Goal: Task Accomplishment & Management: Use online tool/utility

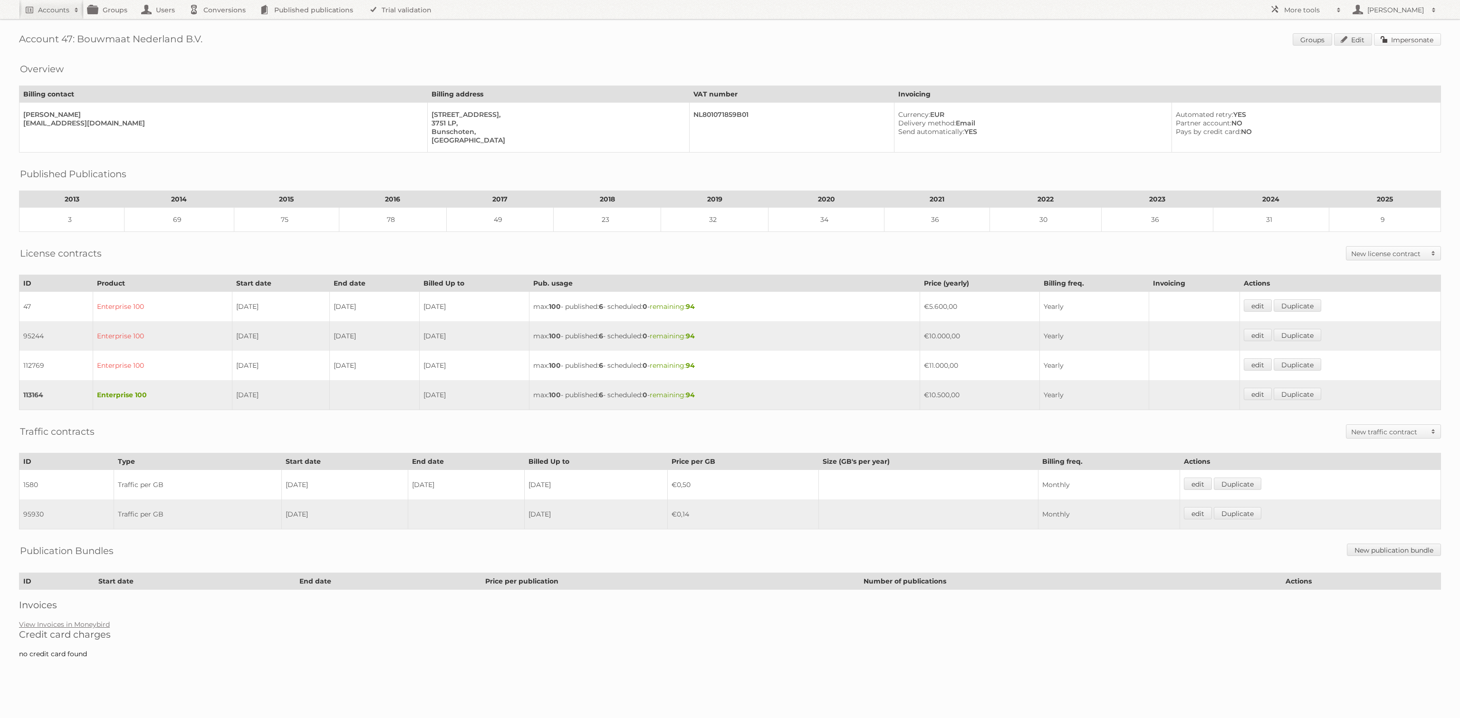
click at [1399, 40] on link "Impersonate" at bounding box center [1407, 39] width 67 height 12
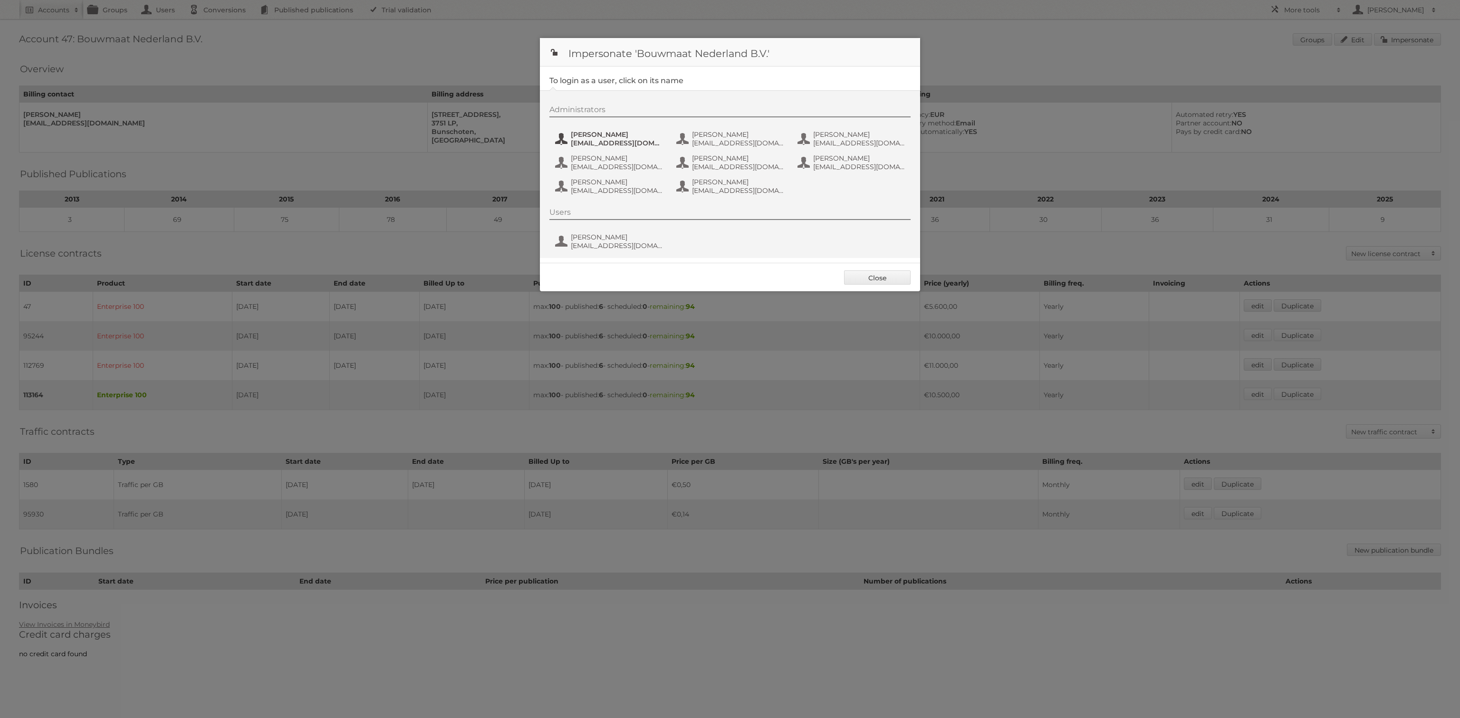
click at [597, 145] on span "dleek@bouwmaat.nl" at bounding box center [617, 143] width 92 height 9
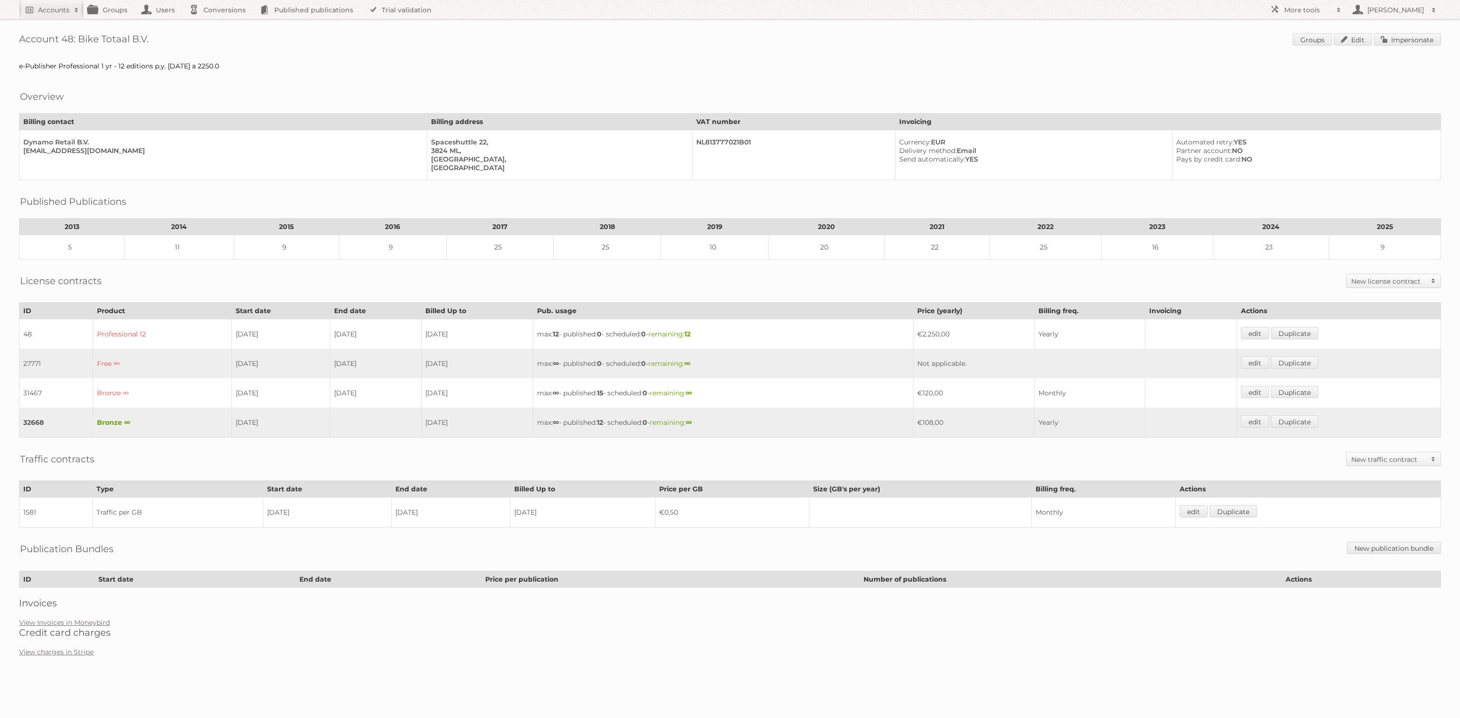
click at [1405, 45] on span "Groups Edit Impersonate" at bounding box center [1366, 40] width 148 height 14
click at [1401, 43] on link "Impersonate" at bounding box center [1407, 39] width 67 height 12
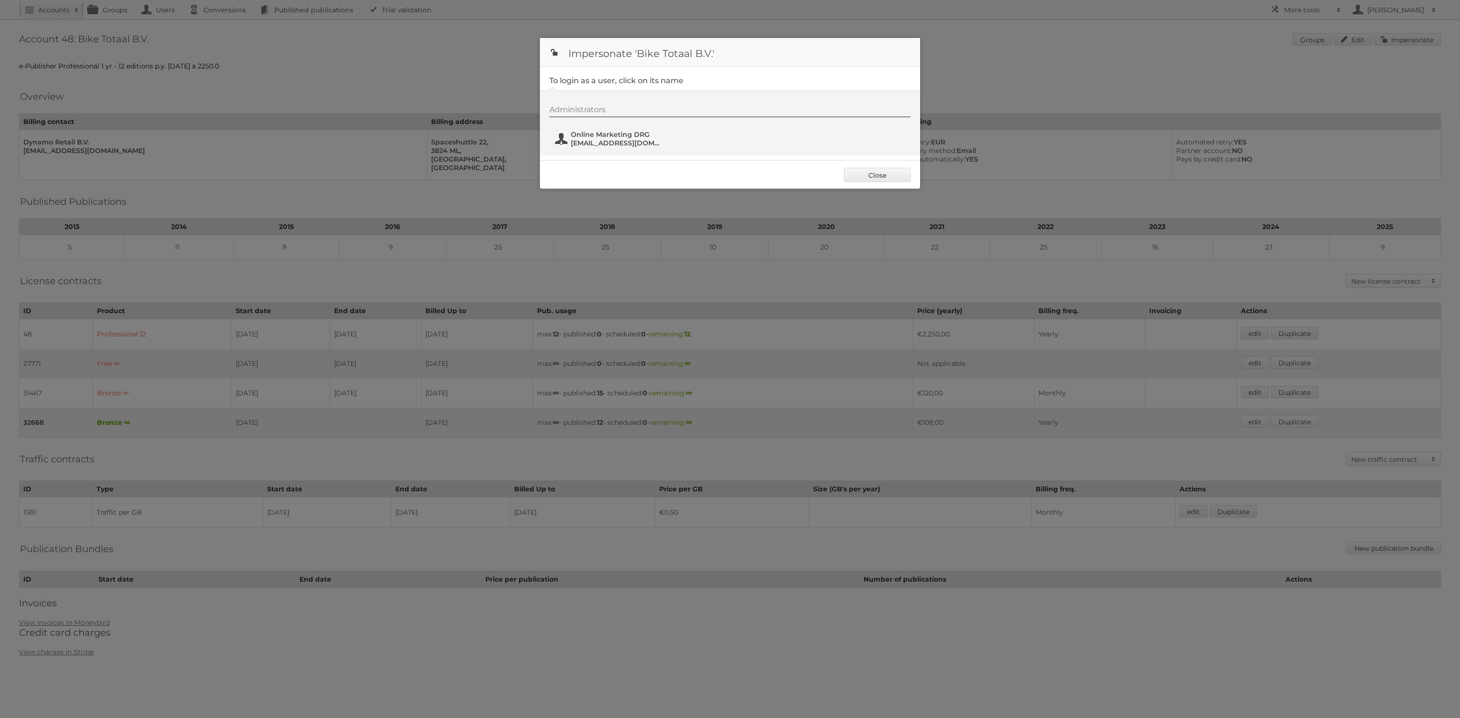
click at [641, 135] on span "Online Marketing DRG" at bounding box center [617, 134] width 92 height 9
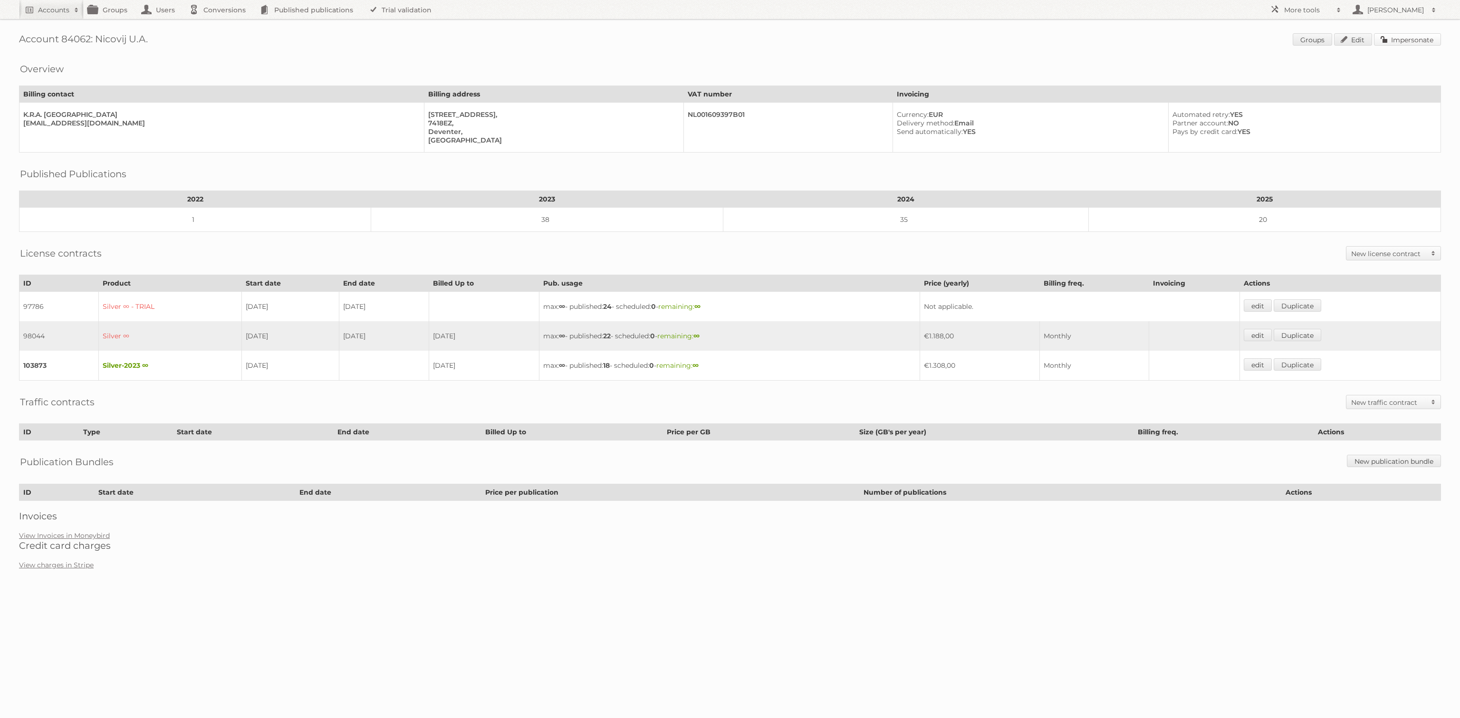
click at [1412, 44] on link "Impersonate" at bounding box center [1407, 39] width 67 height 12
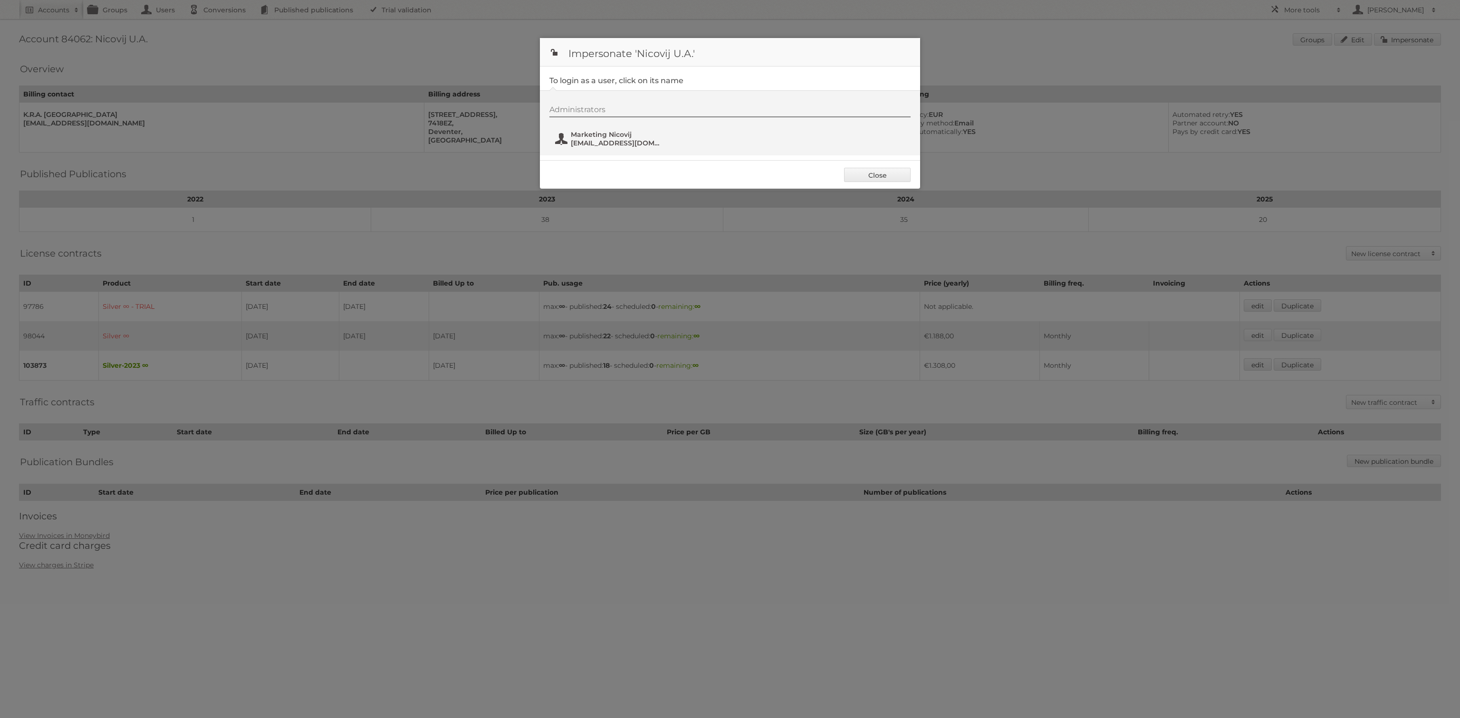
click at [590, 143] on span "marketing@nicovij.nl" at bounding box center [617, 143] width 92 height 9
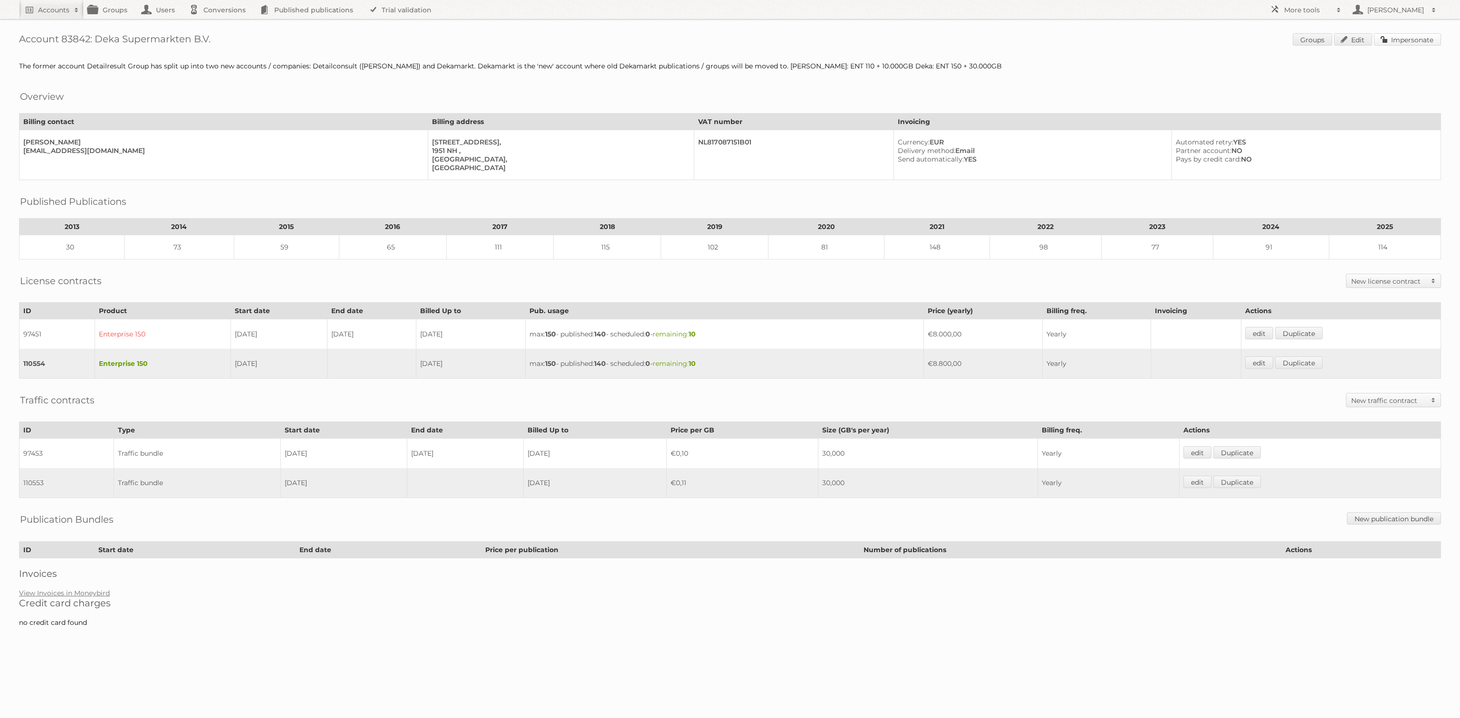
click at [1402, 40] on link "Impersonate" at bounding box center [1407, 39] width 67 height 12
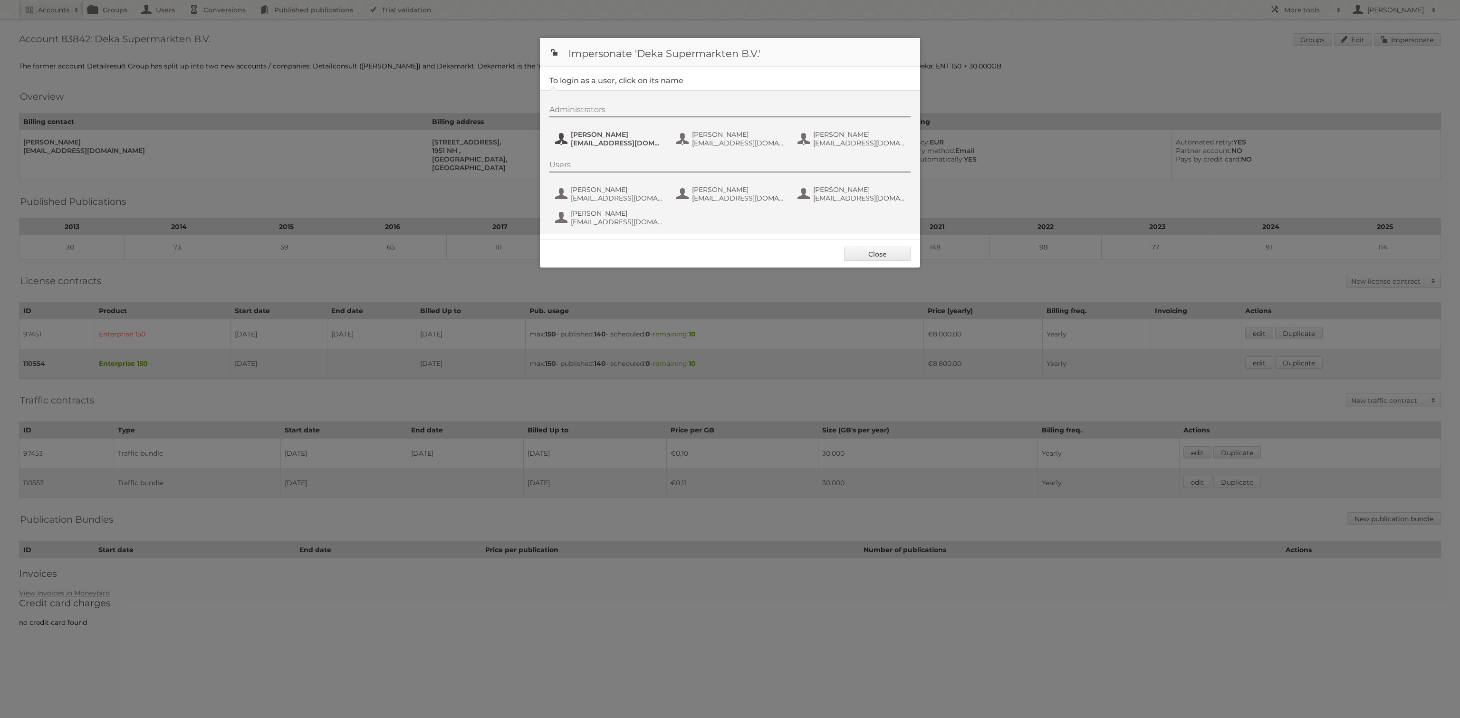
click at [609, 134] on span "Delany van Damme" at bounding box center [617, 134] width 92 height 9
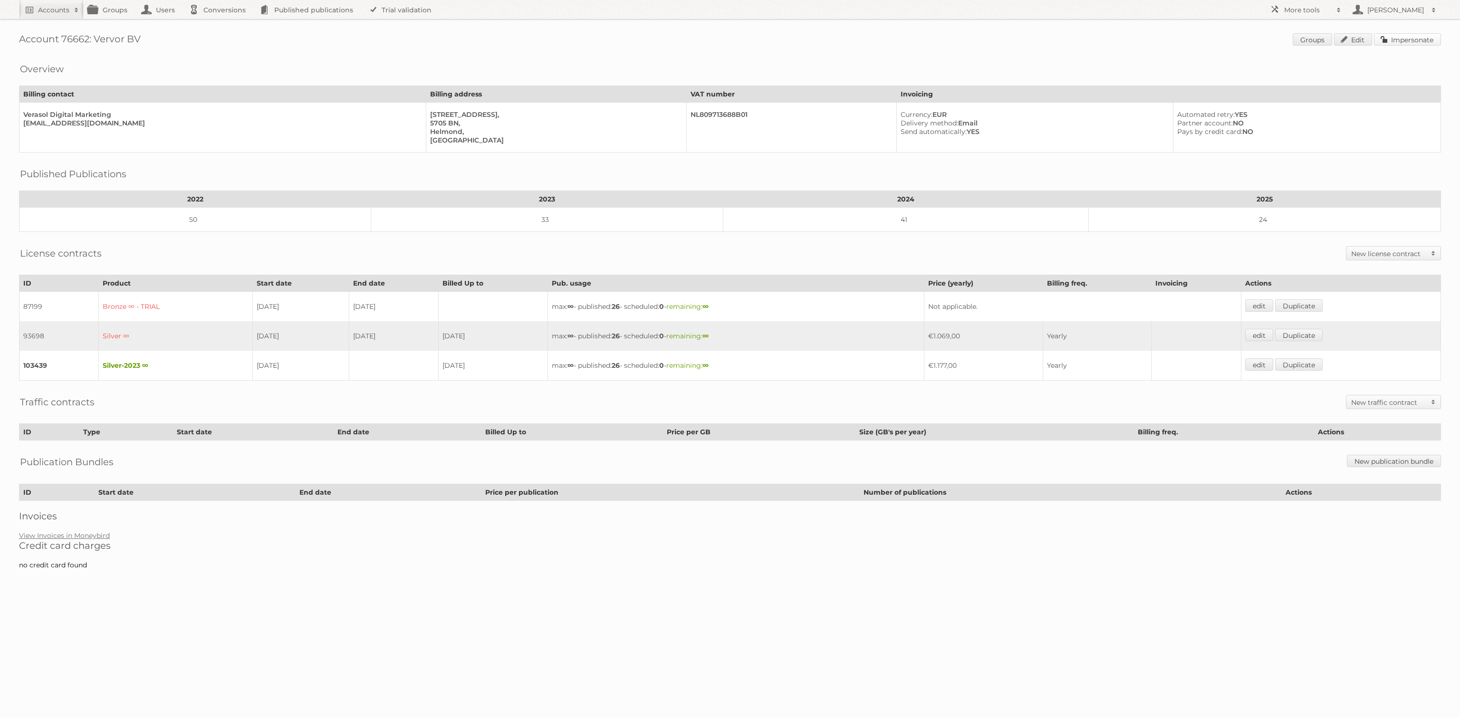
click at [1393, 45] on link "Impersonate" at bounding box center [1407, 39] width 67 height 12
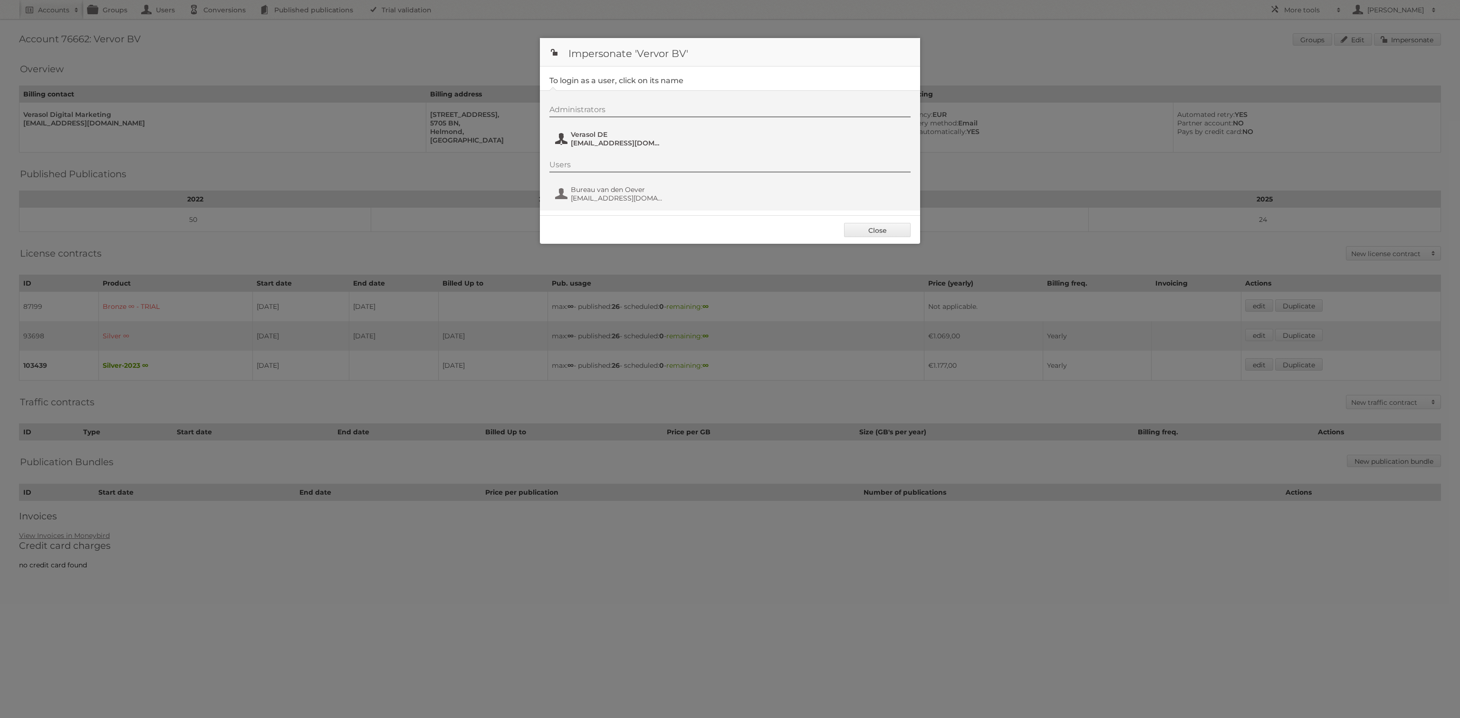
click at [589, 144] on span "digital@verasol.de" at bounding box center [617, 143] width 92 height 9
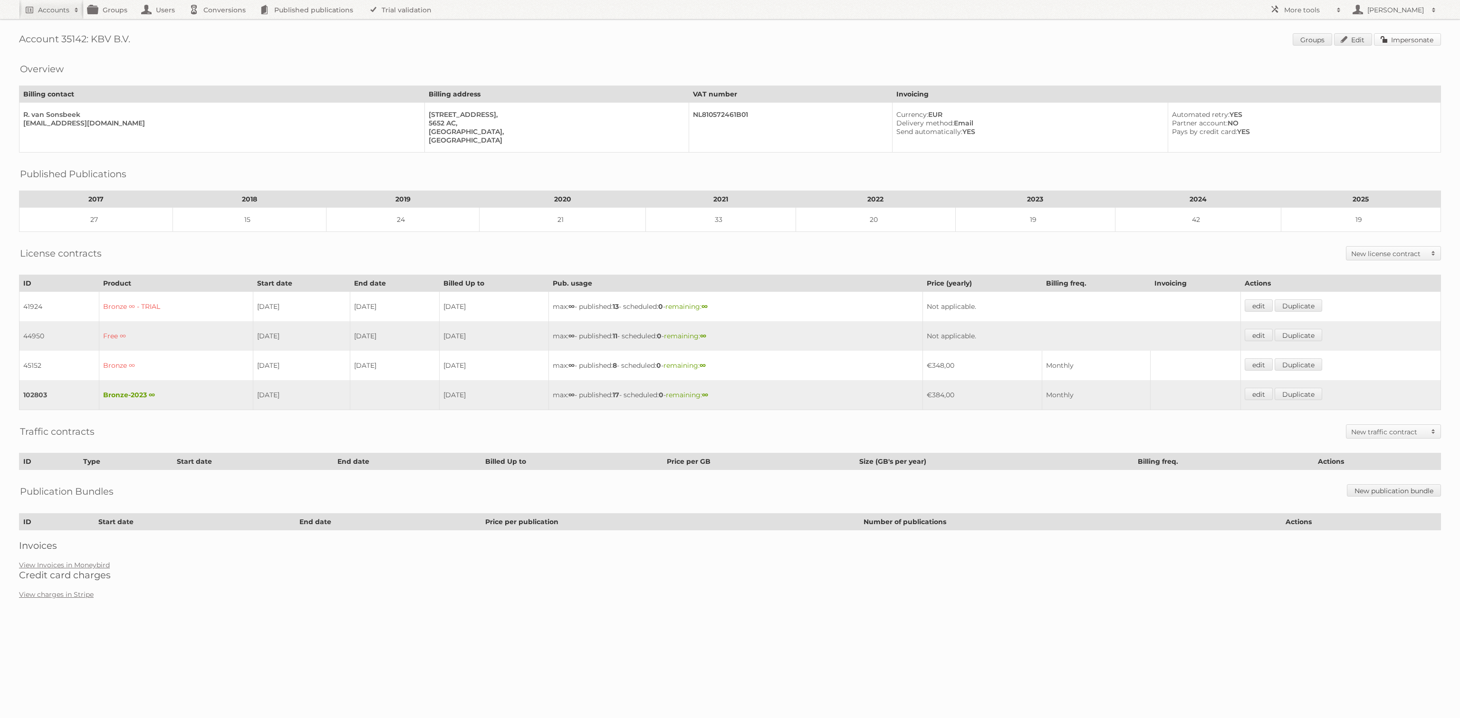
click at [1392, 40] on link "Impersonate" at bounding box center [1407, 39] width 67 height 12
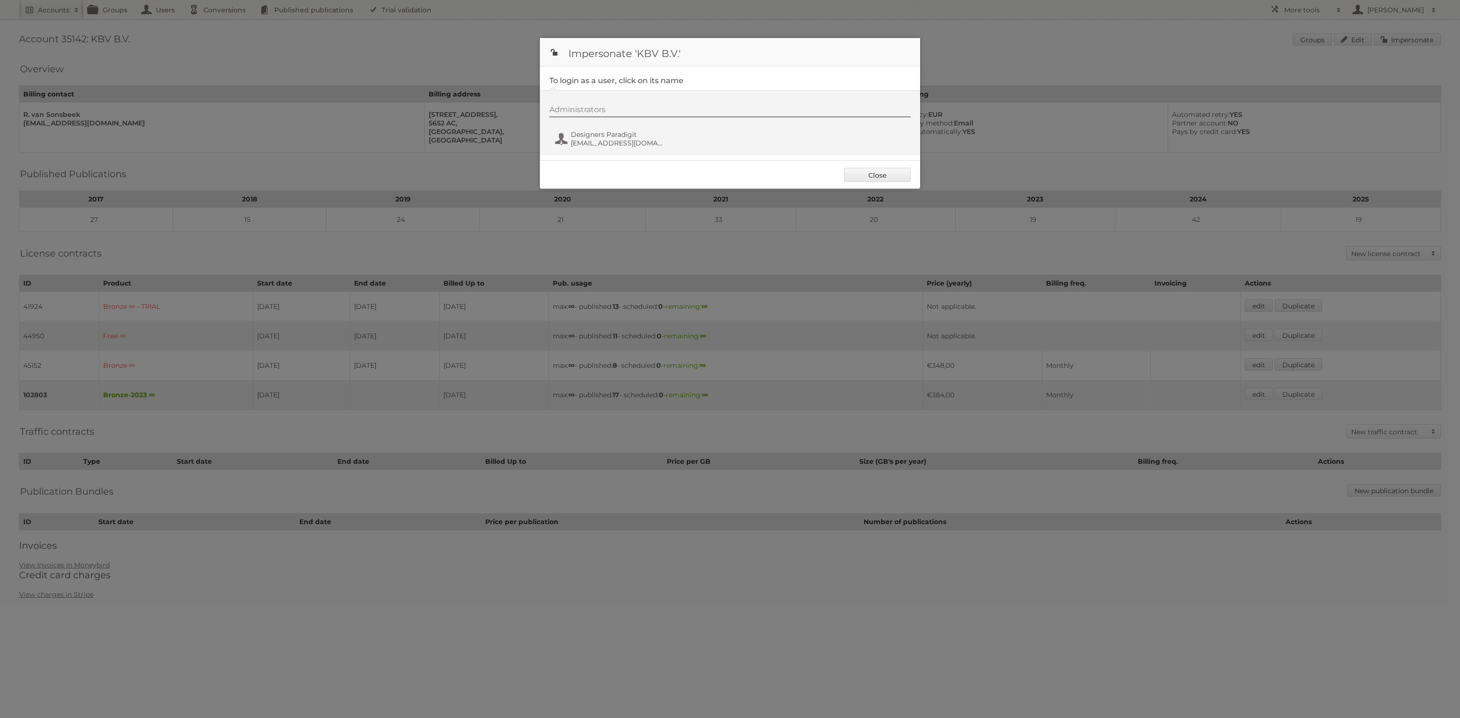
click at [603, 128] on div "Administrators Designers Paradigit [EMAIL_ADDRESS][DOMAIN_NAME]" at bounding box center [734, 128] width 371 height 46
click at [607, 145] on span "[EMAIL_ADDRESS][DOMAIN_NAME]" at bounding box center [617, 143] width 92 height 9
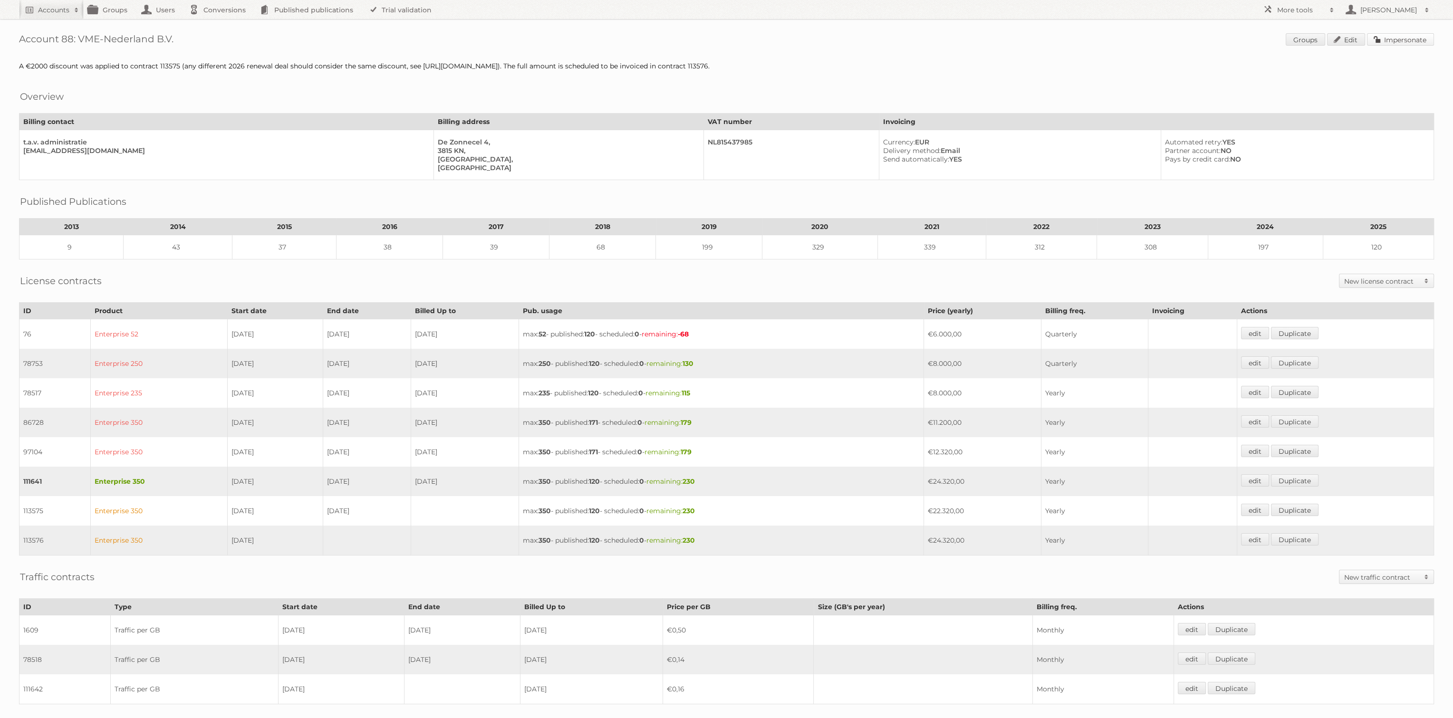
click at [1419, 37] on link "Impersonate" at bounding box center [1400, 39] width 67 height 12
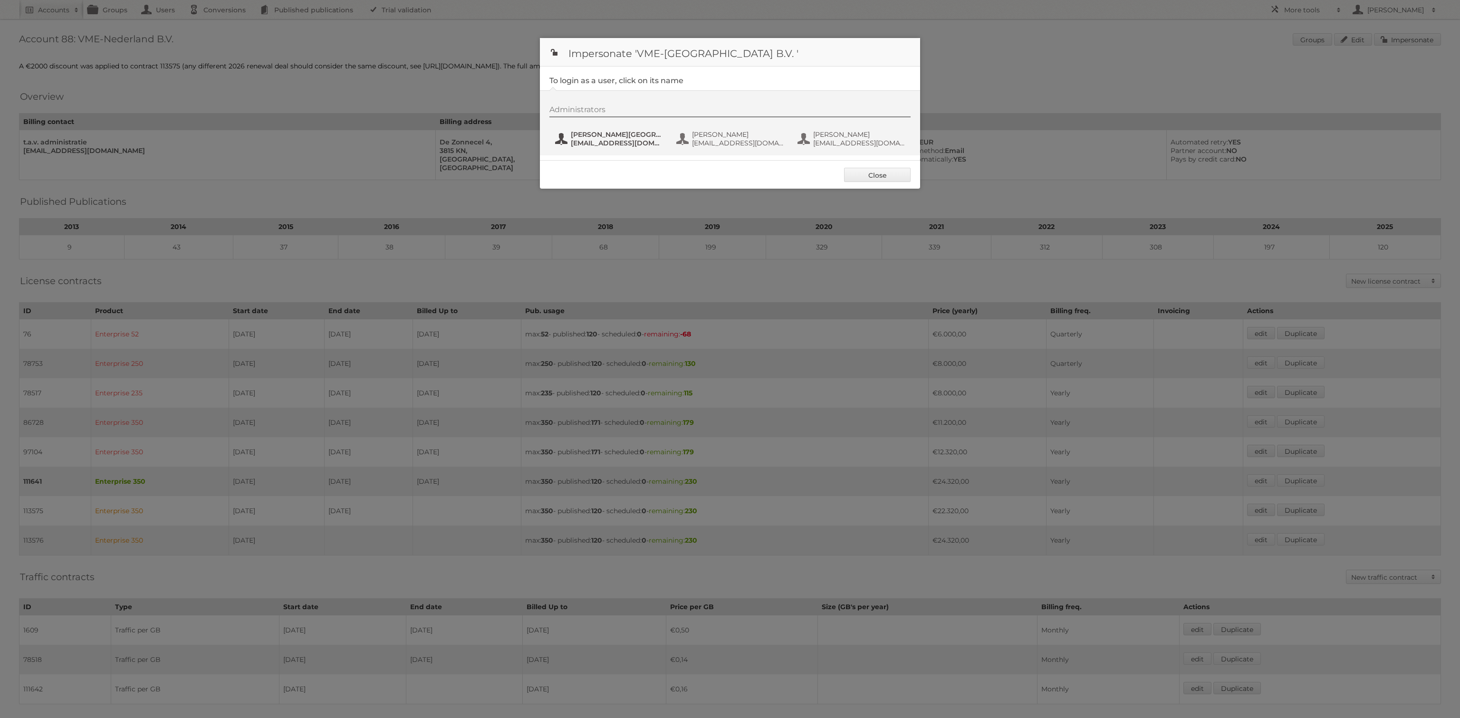
click at [608, 131] on span "[PERSON_NAME][GEOGRAPHIC_DATA]" at bounding box center [617, 134] width 92 height 9
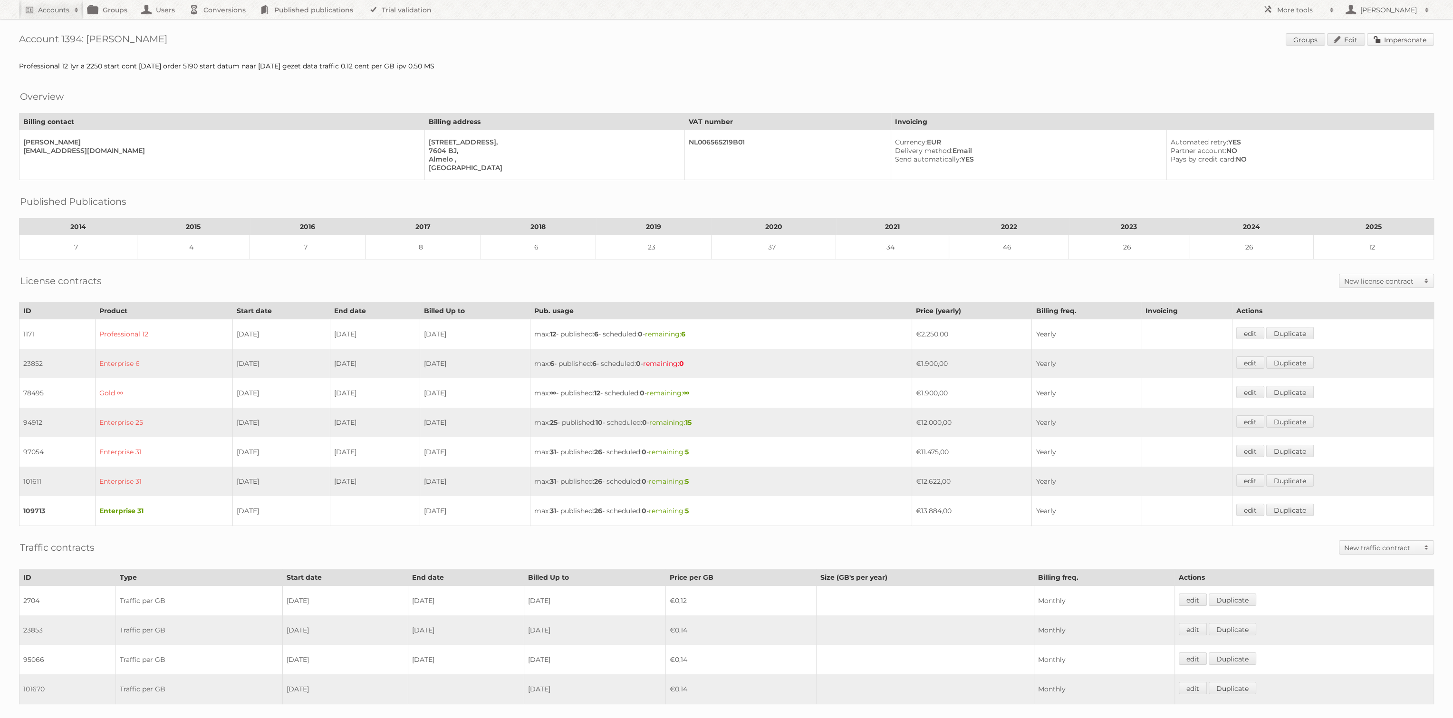
click at [1393, 38] on link "Impersonate" at bounding box center [1400, 39] width 67 height 12
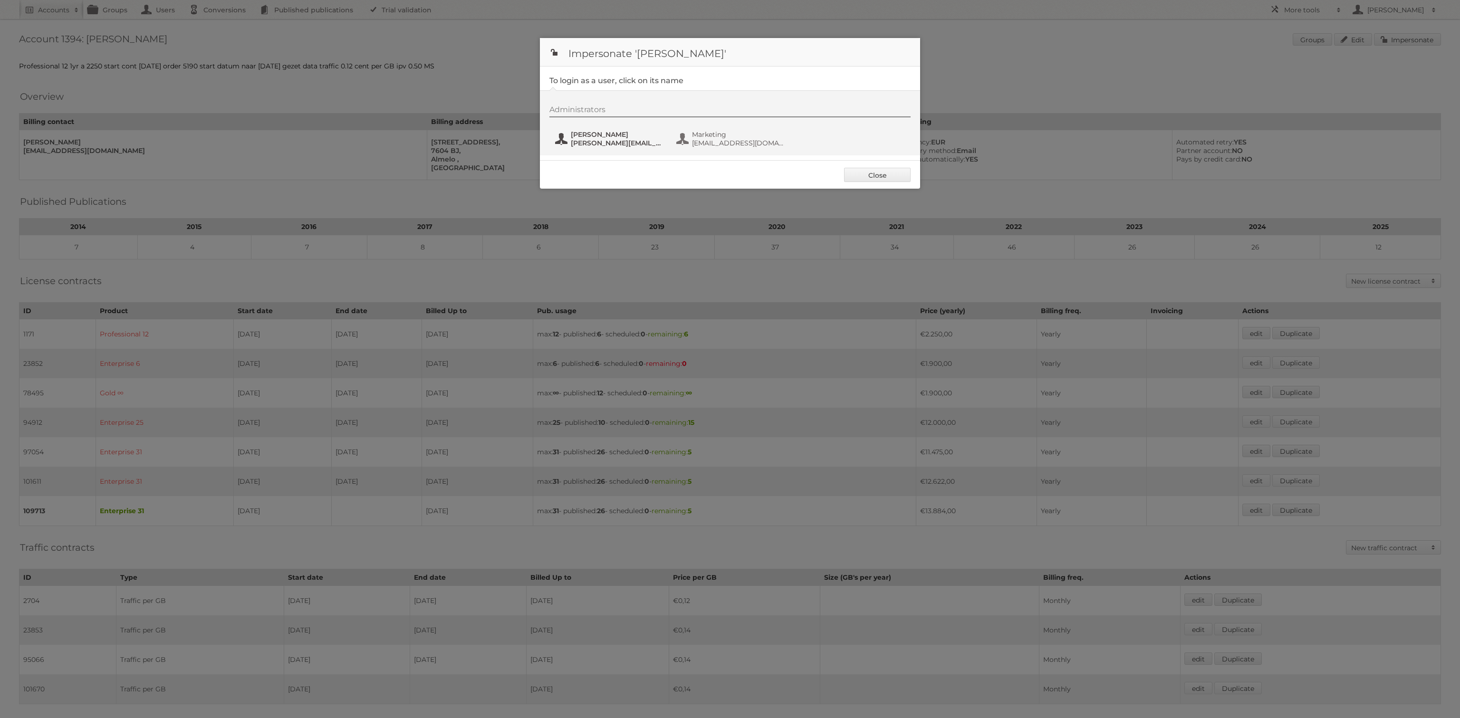
click at [578, 141] on span "a.schreur@ottosimon.nl" at bounding box center [617, 143] width 92 height 9
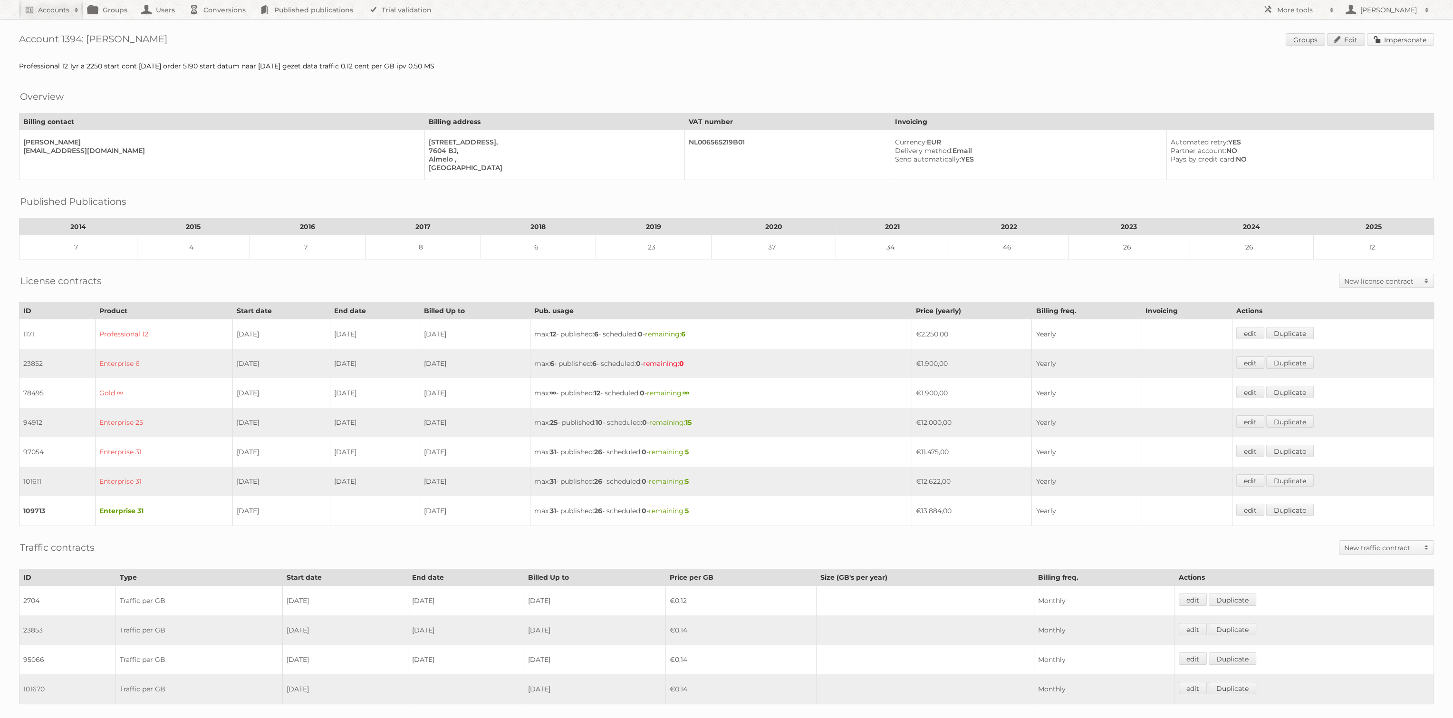
click at [1419, 39] on link "Impersonate" at bounding box center [1400, 39] width 67 height 12
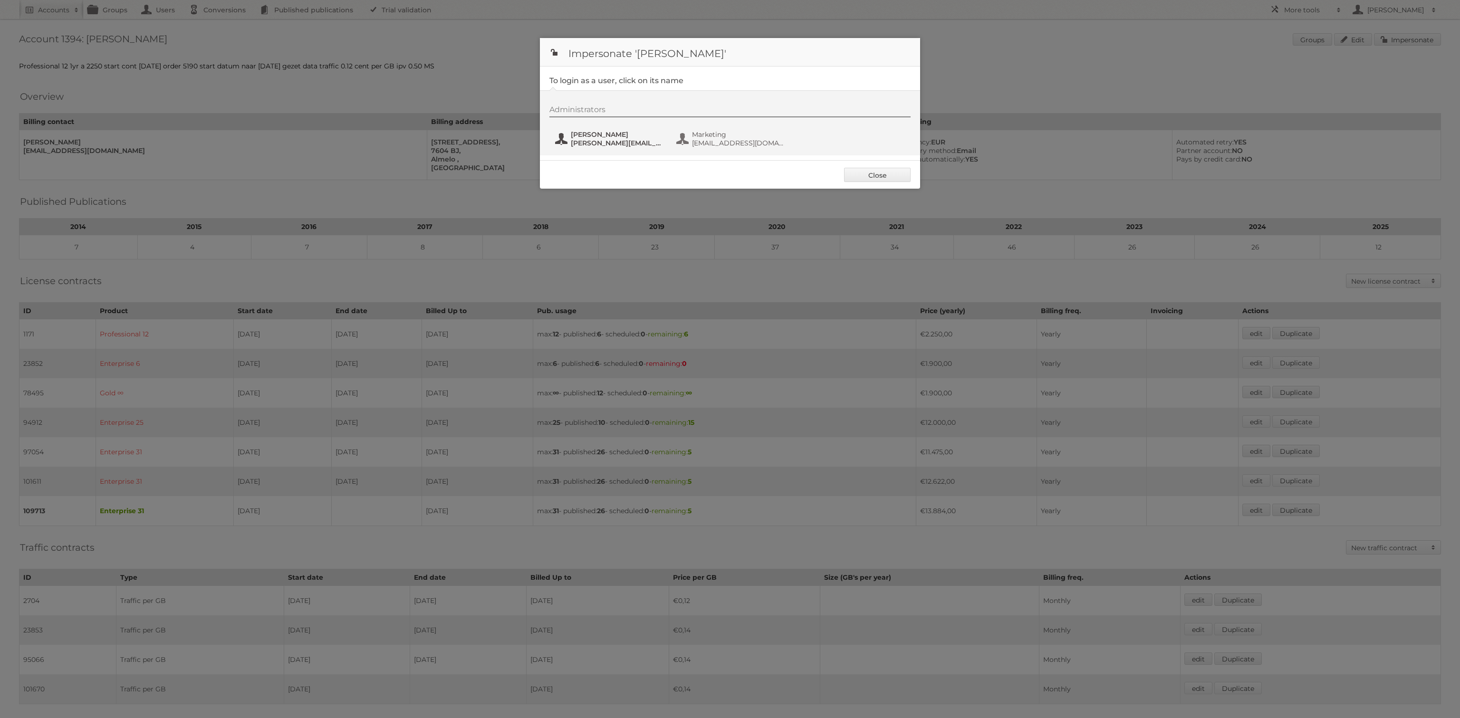
click at [661, 144] on span "[PERSON_NAME][EMAIL_ADDRESS][DOMAIN_NAME]" at bounding box center [617, 143] width 92 height 9
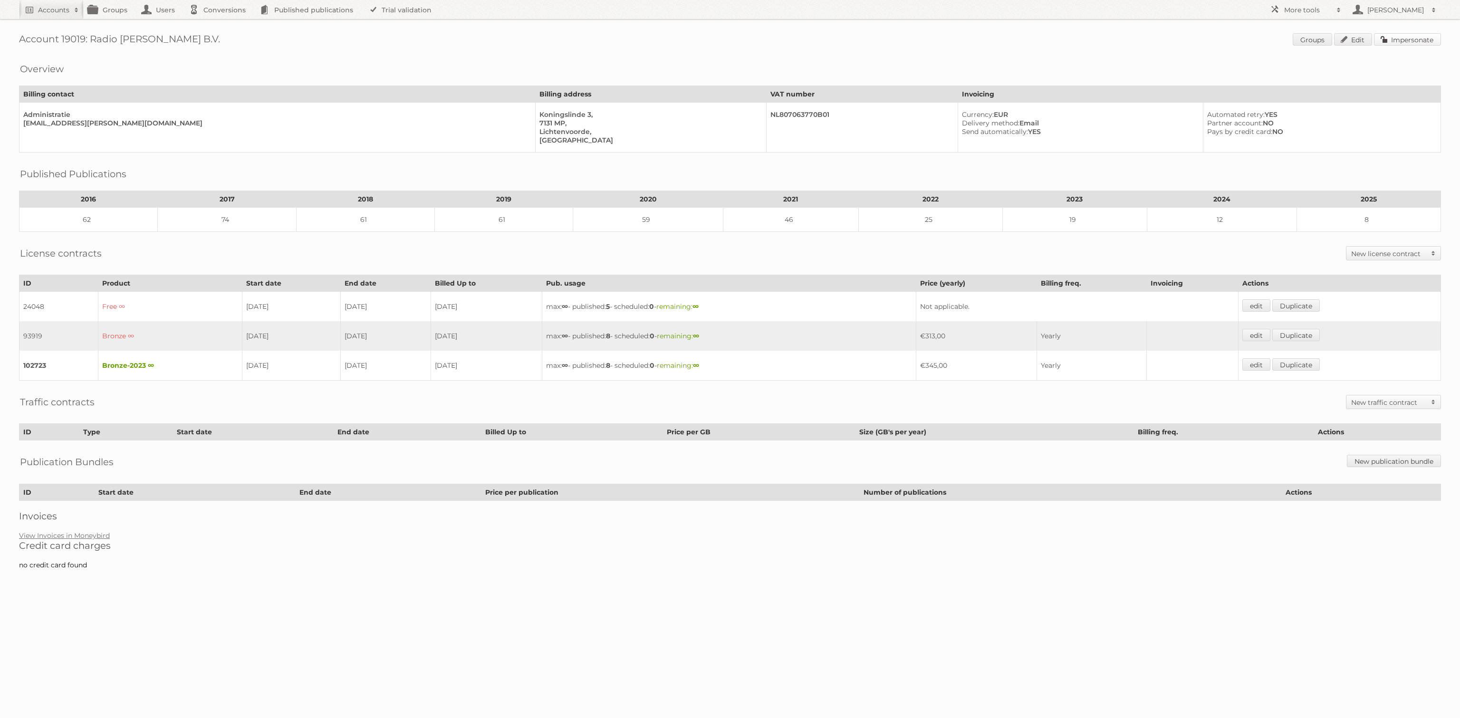
click at [1418, 38] on link "Impersonate" at bounding box center [1407, 39] width 67 height 12
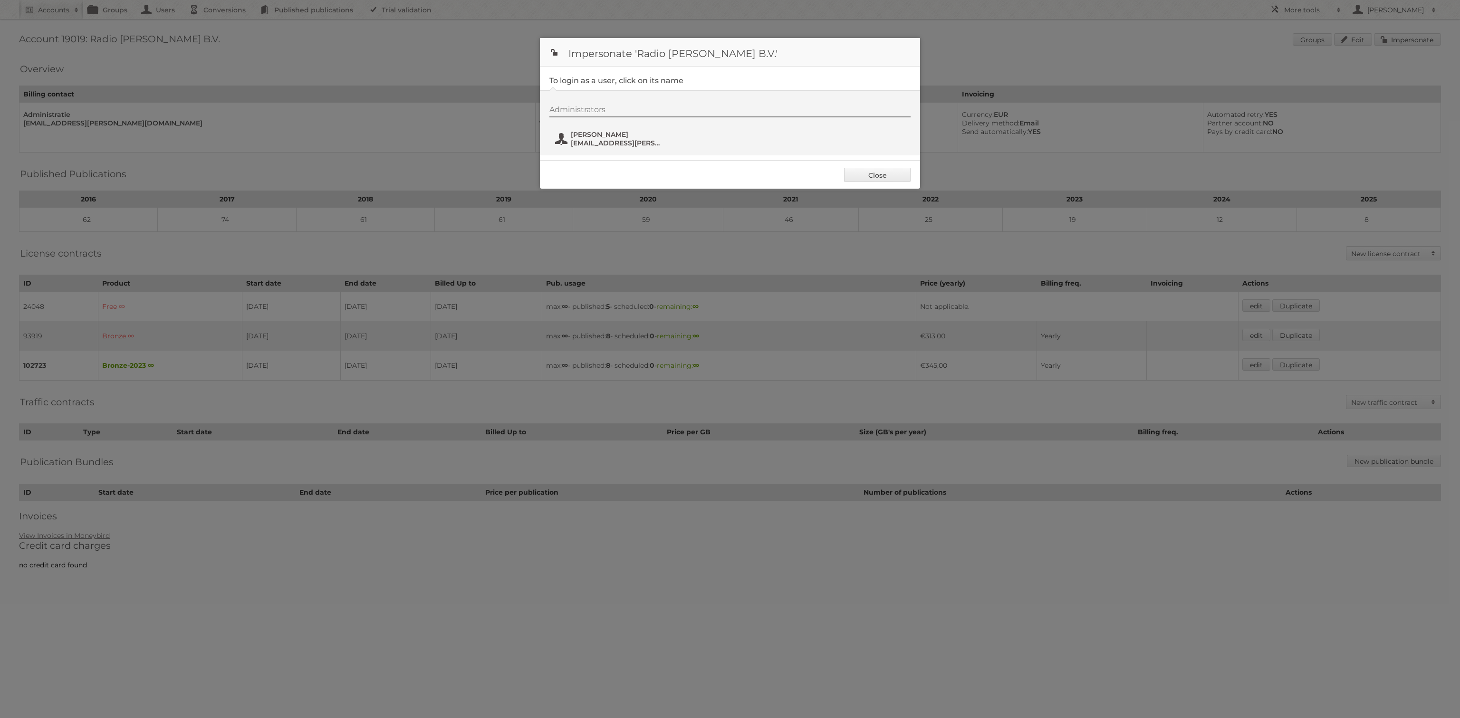
click at [564, 142] on button "Obbink marketing@obbink.nl" at bounding box center [610, 138] width 112 height 19
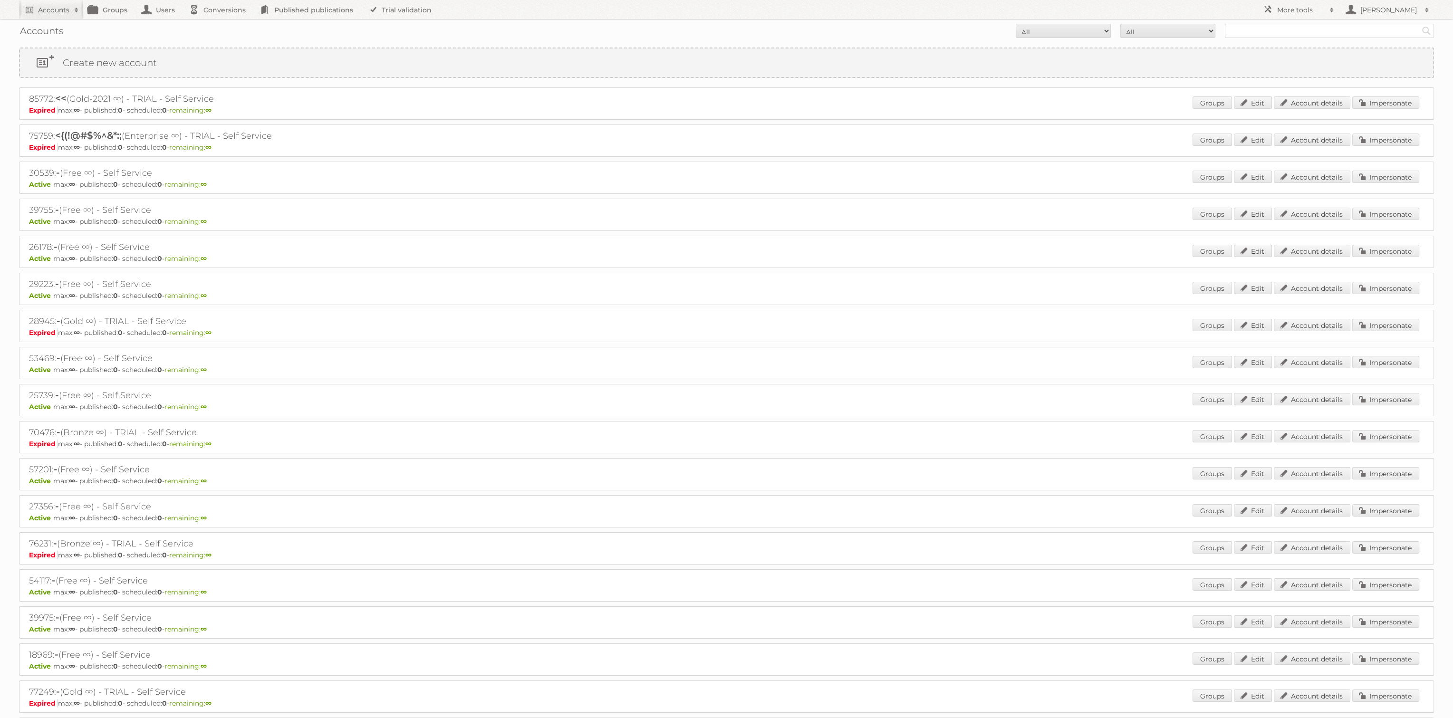
click at [1390, 39] on div "Accounts All Active Expired Pending All Paid Trials Self service Search" at bounding box center [726, 31] width 1415 height 24
click at [1385, 32] on input "text" at bounding box center [1329, 31] width 209 height 14
type input "xenos"
click at [1419, 24] on input "Search" at bounding box center [1426, 31] width 14 height 14
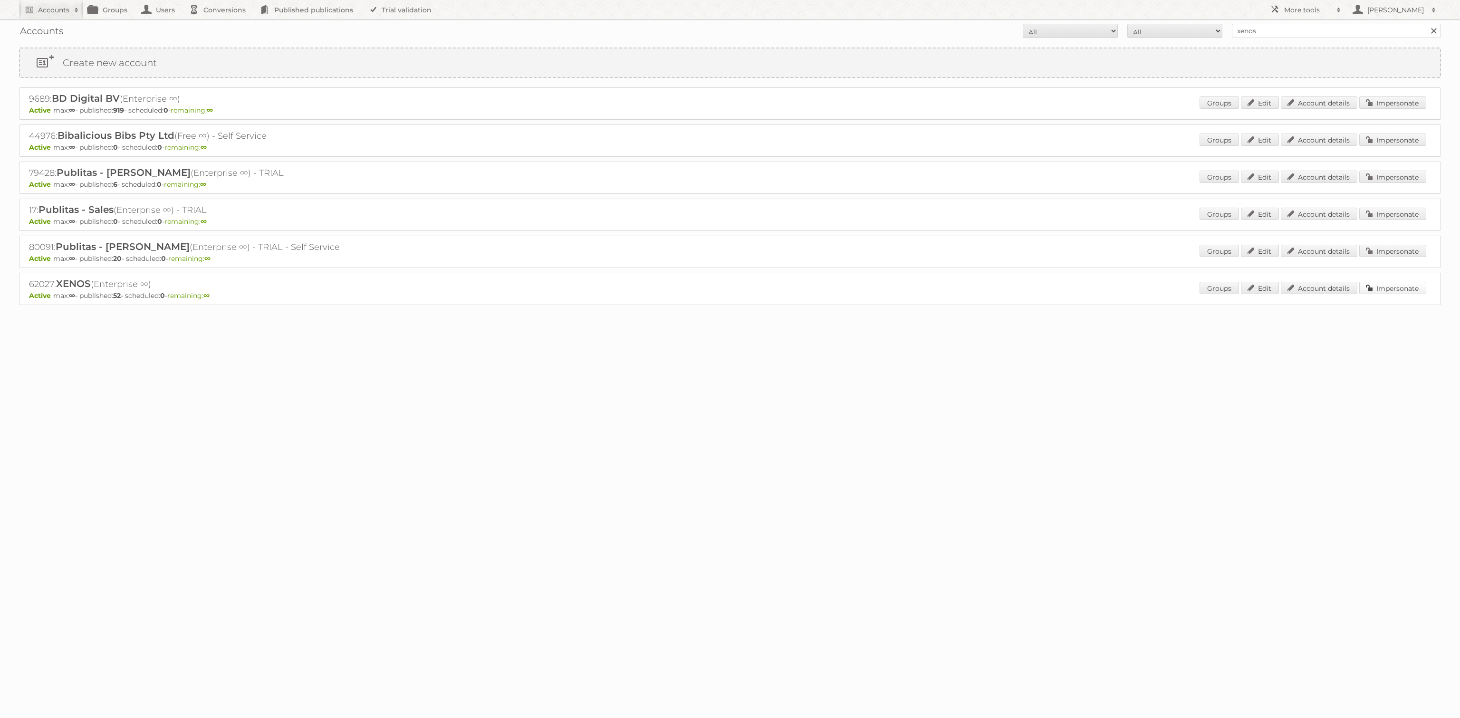
click at [1378, 282] on link "Impersonate" at bounding box center [1392, 288] width 67 height 12
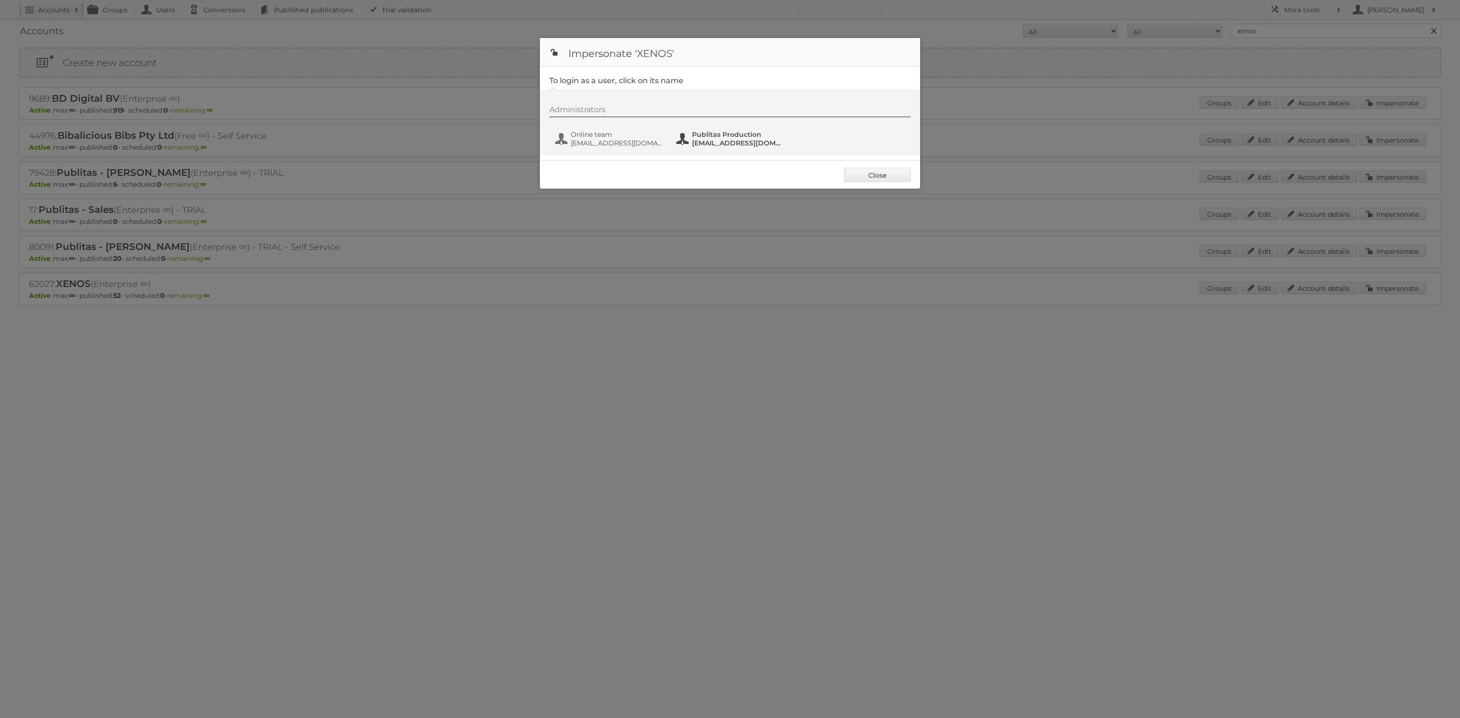
click at [768, 137] on span "Publitas Production" at bounding box center [738, 134] width 92 height 9
